Goal: Transaction & Acquisition: Purchase product/service

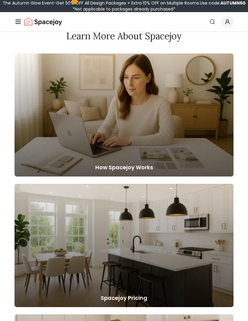
scroll to position [495, 0]
click at [178, 139] on div at bounding box center [124, 115] width 219 height 123
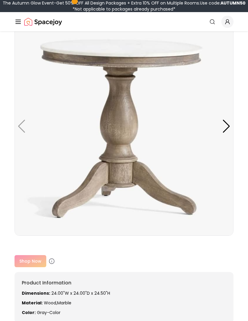
scroll to position [105, 0]
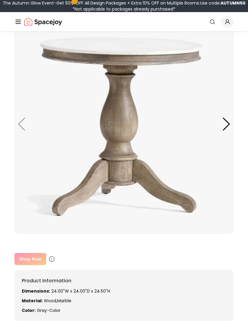
click at [36, 253] on div "Shop Now" at bounding box center [124, 259] width 219 height 12
click at [33, 253] on div "Shop Now" at bounding box center [124, 259] width 219 height 12
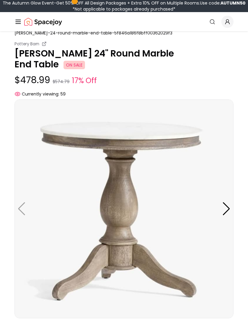
scroll to position [20, 0]
click at [226, 203] on div at bounding box center [226, 209] width 8 height 13
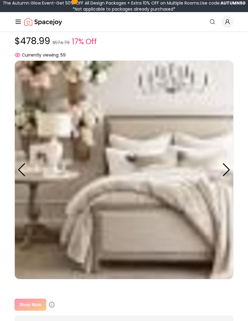
scroll to position [60, 0]
click at [223, 163] on div at bounding box center [226, 169] width 8 height 13
click at [222, 163] on div at bounding box center [226, 169] width 8 height 13
click at [225, 164] on div at bounding box center [226, 169] width 8 height 13
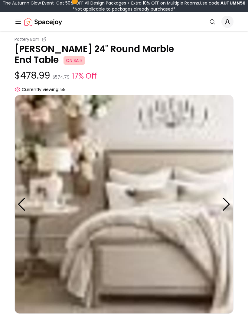
scroll to position [0, 0]
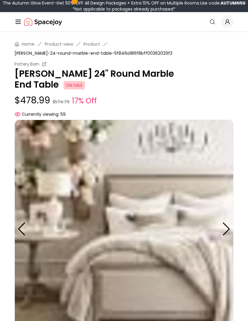
click at [20, 222] on div at bounding box center [22, 228] width 8 height 13
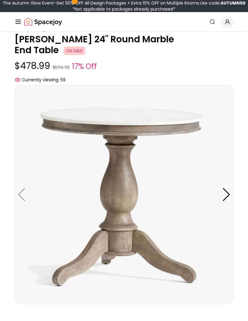
scroll to position [32, 0]
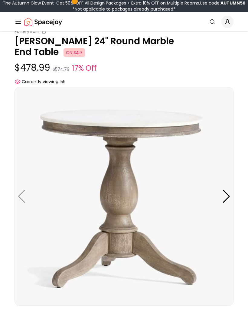
click at [85, 49] on span "ON SALE" at bounding box center [73, 53] width 21 height 8
click at [213, 48] on div "Pottery Barn Alexandra 24" Round Marble End Table ON SALE $478.99 $574.79 17% O…" at bounding box center [124, 57] width 219 height 56
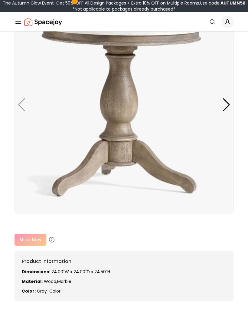
scroll to position [124, 0]
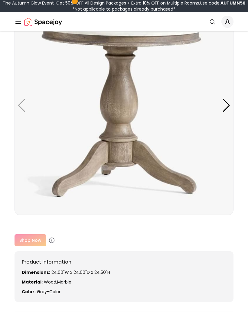
click at [28, 234] on div "Shop Now" at bounding box center [124, 240] width 219 height 12
click at [40, 234] on div "Shop Now" at bounding box center [124, 240] width 219 height 12
click at [34, 234] on div "Shop Now" at bounding box center [124, 240] width 219 height 12
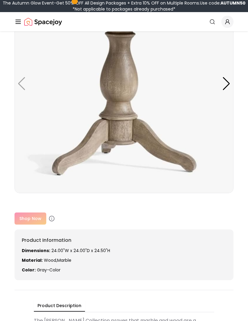
click at [50, 216] on icon at bounding box center [52, 219] width 6 height 6
click at [52, 219] on icon at bounding box center [52, 219] width 0 height 1
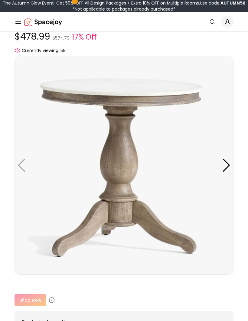
scroll to position [0, 0]
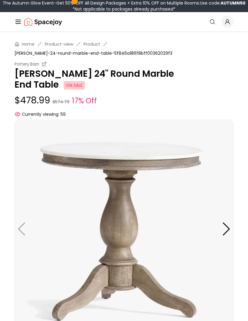
click at [149, 20] on div "Spacejoy Search" at bounding box center [124, 22] width 219 height 12
